Goal: Task Accomplishment & Management: Manage account settings

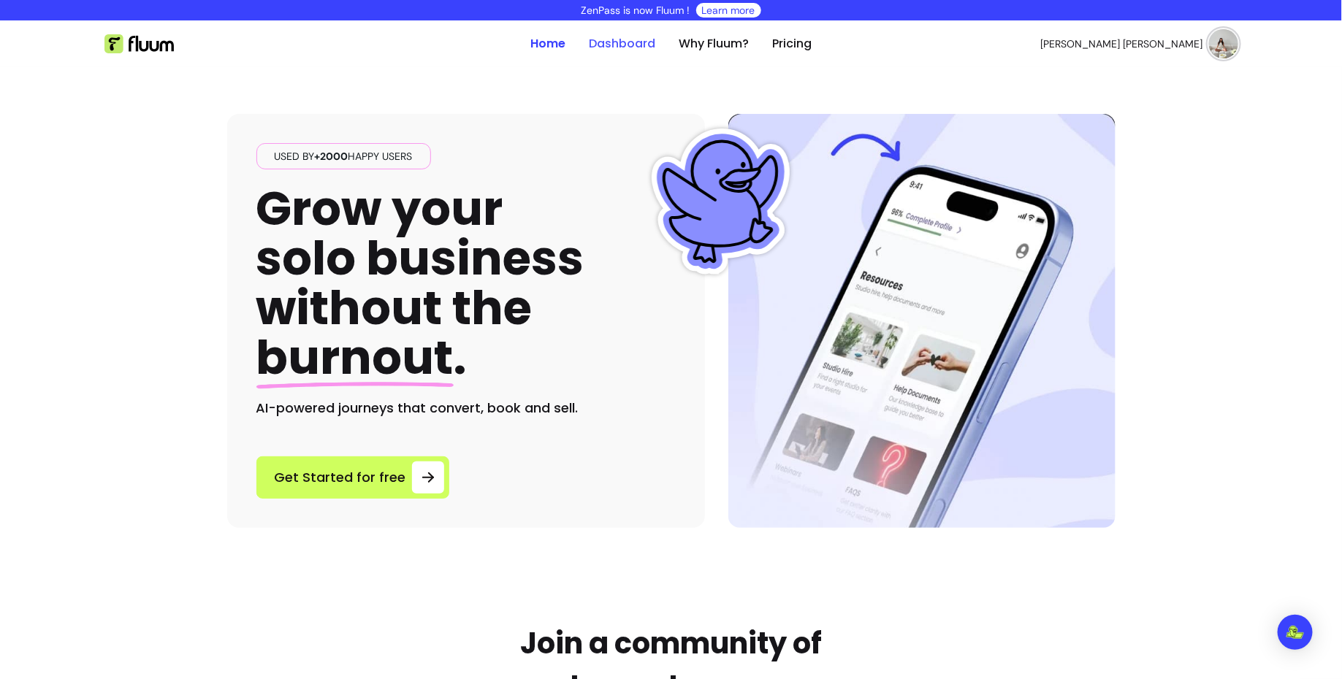
click at [635, 51] on link "Dashboard" at bounding box center [622, 44] width 66 height 18
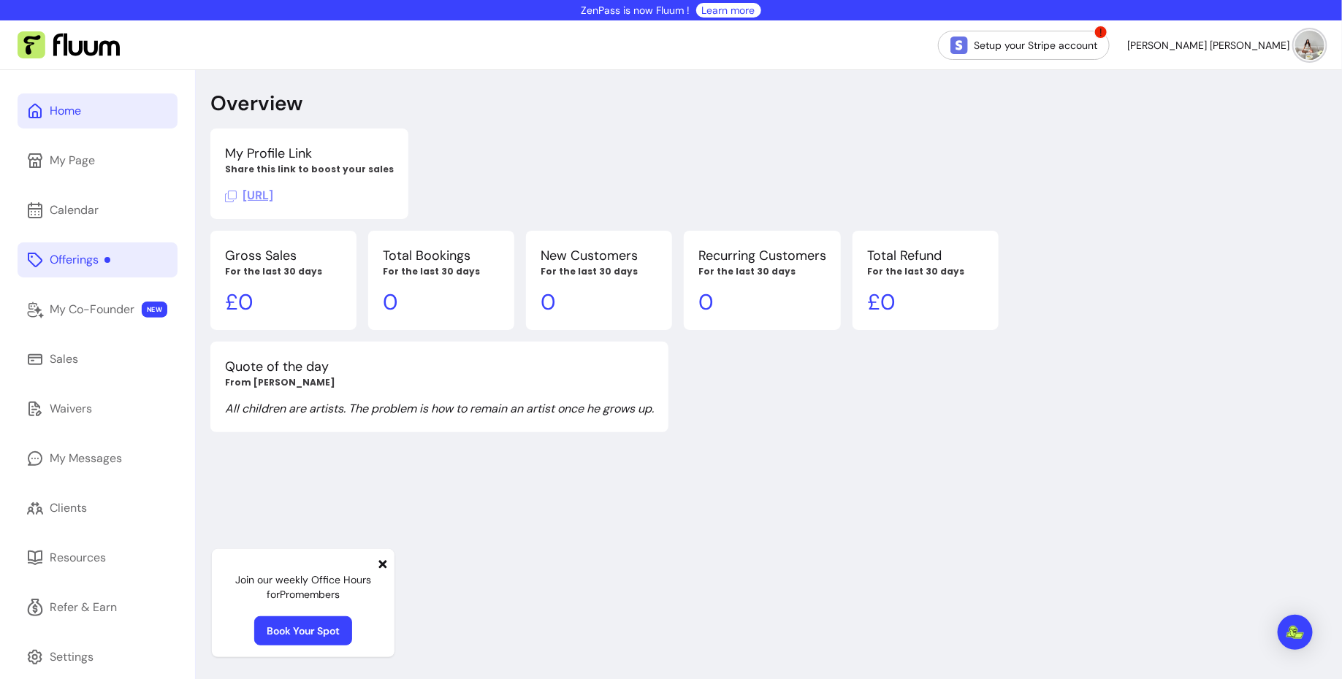
click at [93, 264] on div "Offerings" at bounding box center [80, 260] width 61 height 18
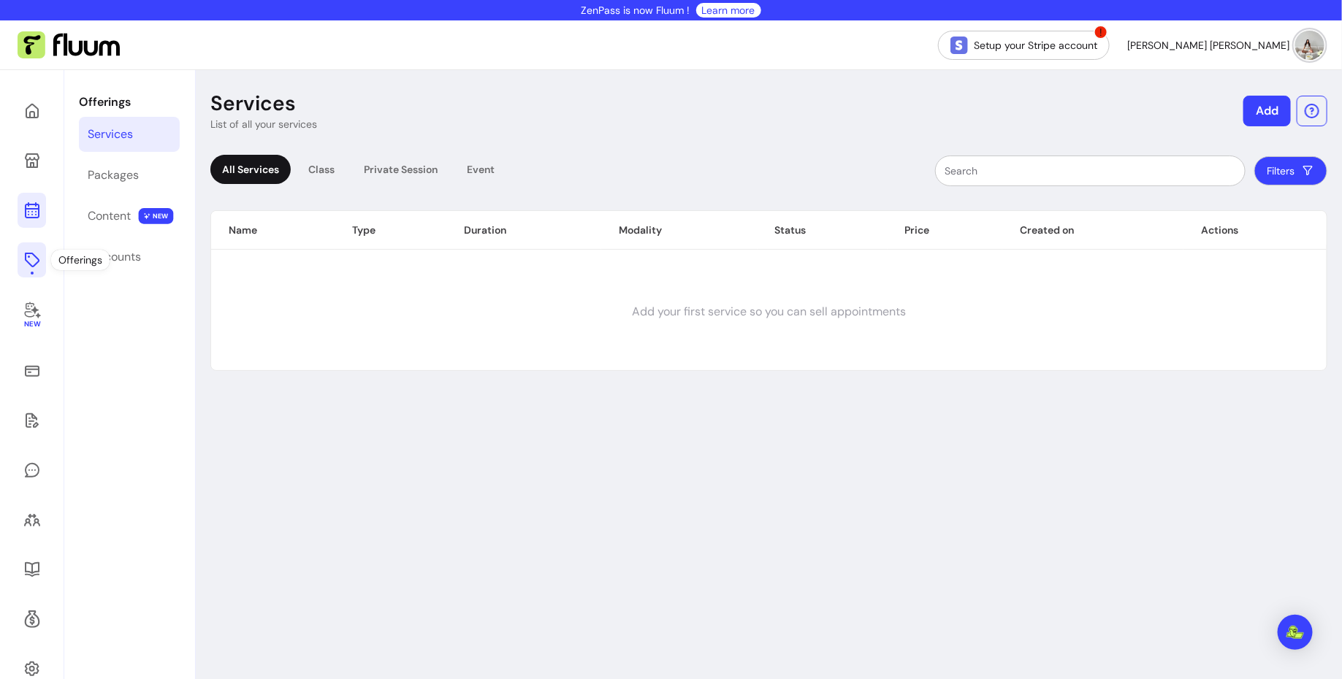
click at [22, 226] on link at bounding box center [32, 210] width 28 height 35
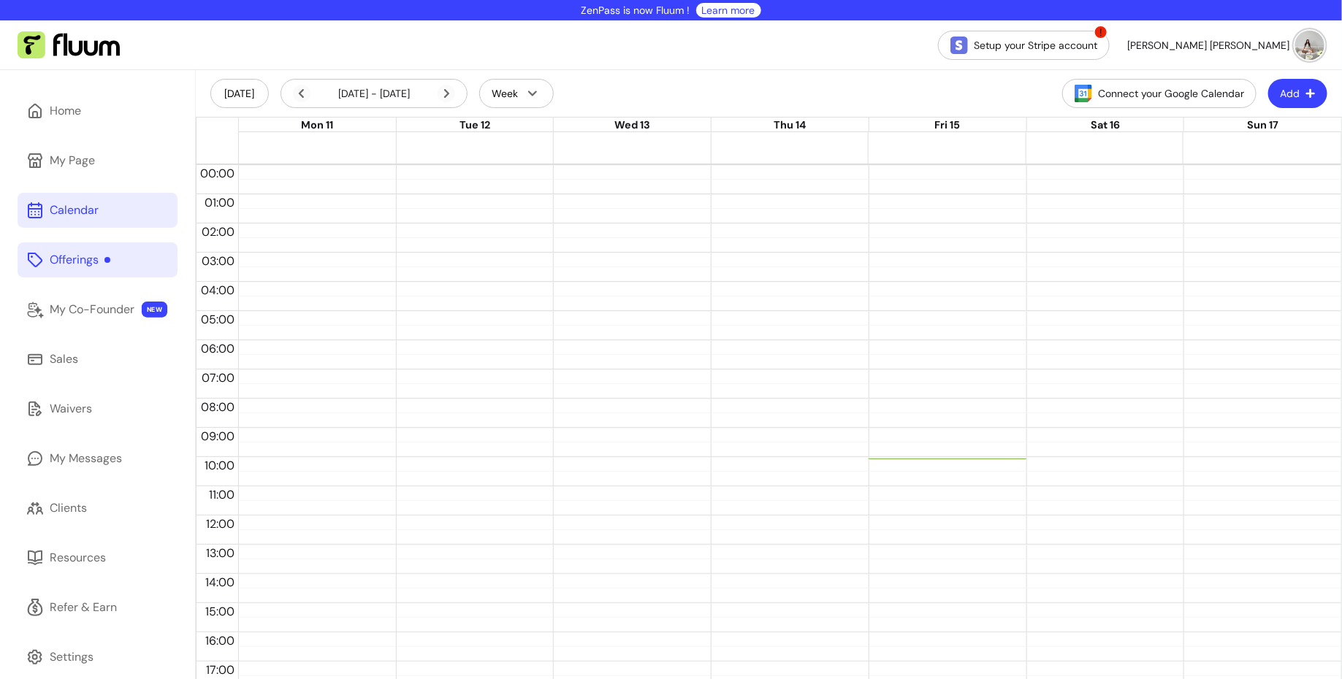
click at [1319, 50] on img at bounding box center [1309, 45] width 29 height 29
click at [1243, 77] on span "Dashboard" at bounding box center [1257, 82] width 107 height 15
click at [85, 110] on link "Home" at bounding box center [98, 110] width 160 height 35
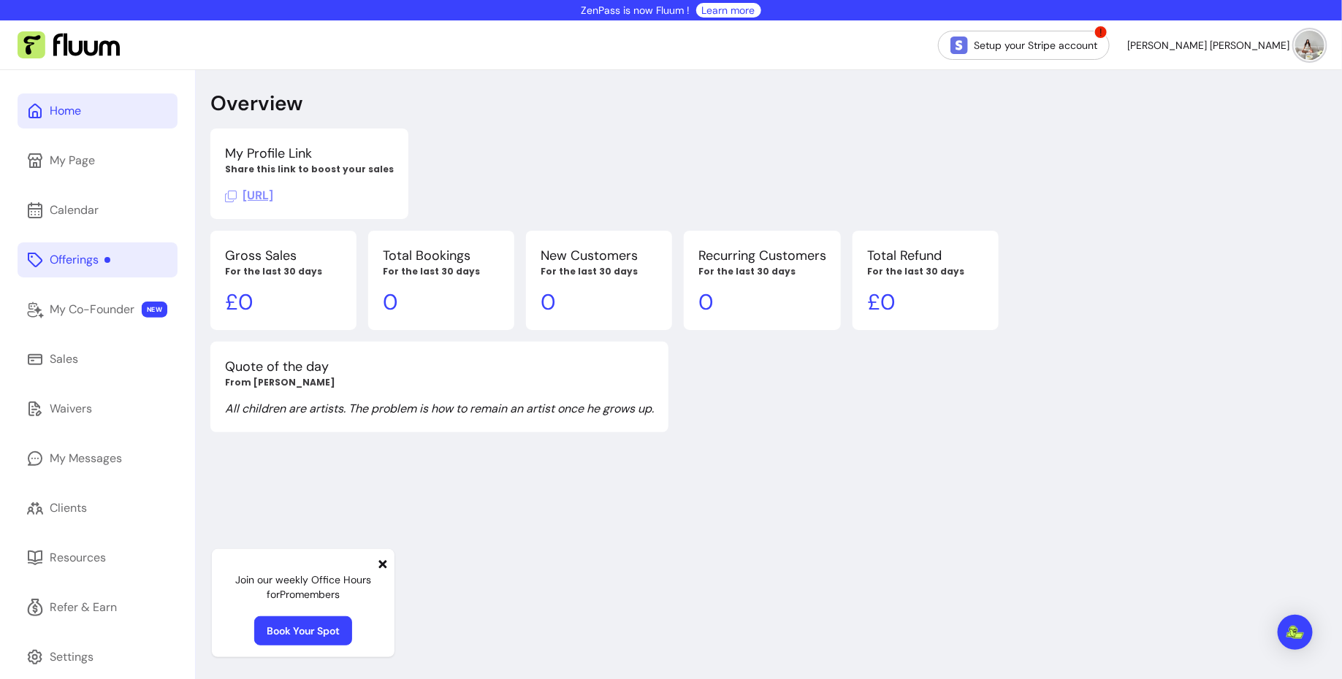
click at [1307, 49] on img at bounding box center [1309, 45] width 29 height 29
click at [1239, 156] on span "Log Out" at bounding box center [1257, 156] width 107 height 15
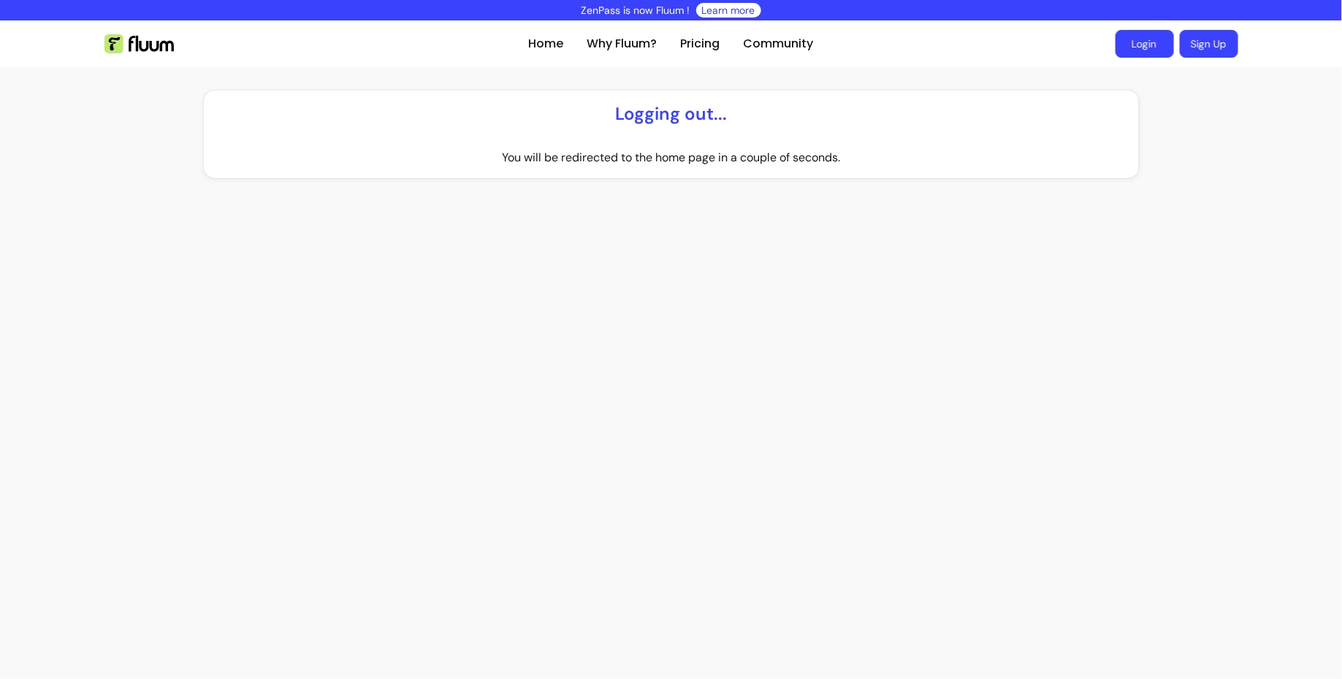
click at [1136, 50] on link "Login" at bounding box center [1144, 44] width 58 height 28
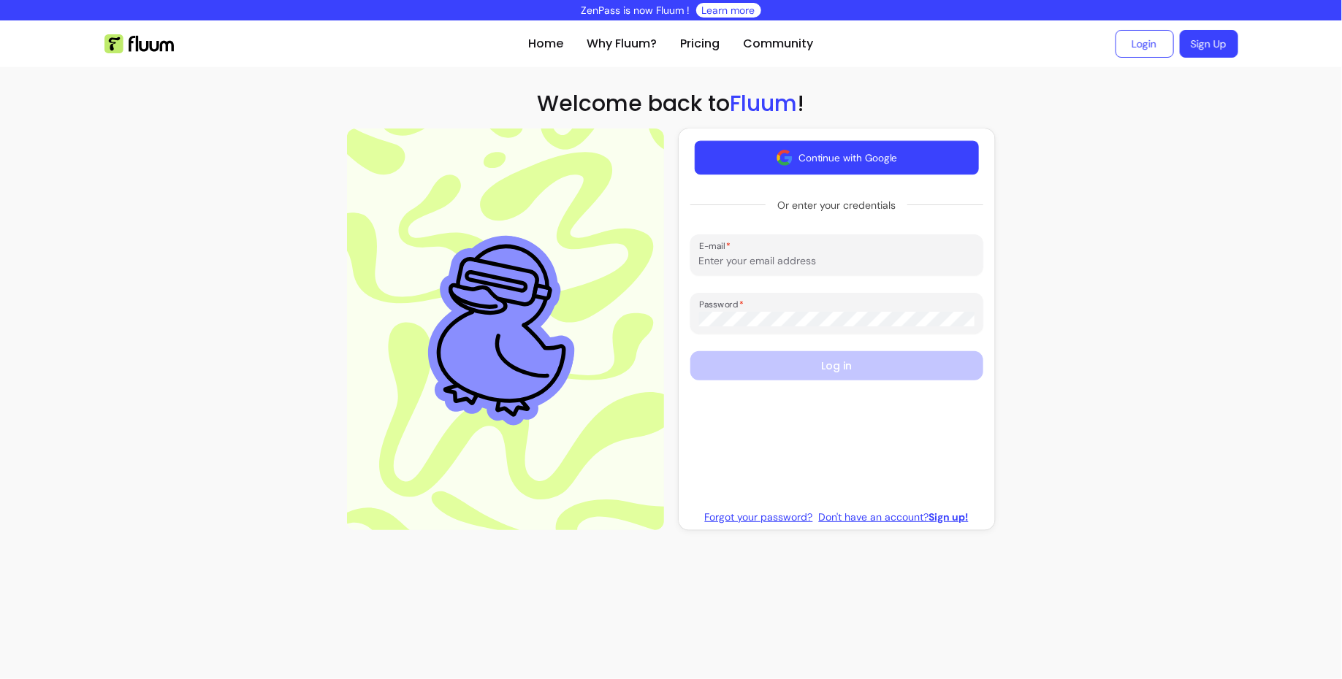
click at [887, 151] on button "Continue with Google" at bounding box center [837, 158] width 284 height 34
